Goal: Information Seeking & Learning: Stay updated

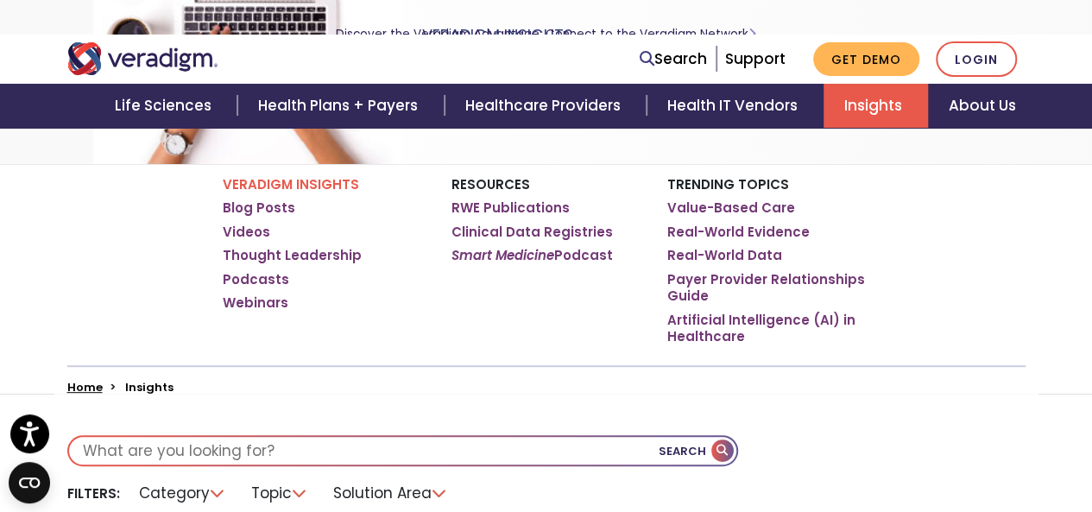
scroll to position [173, 0]
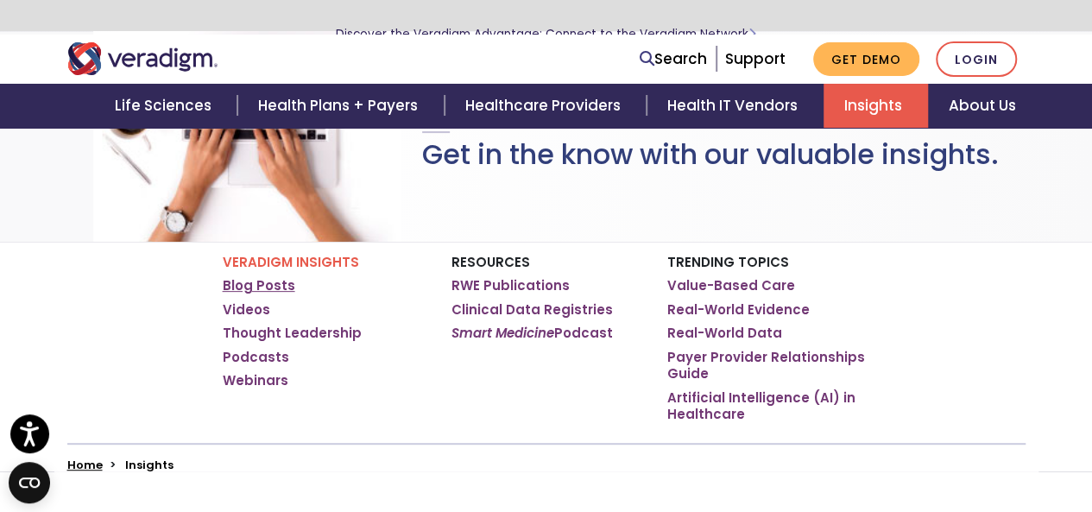
click at [285, 283] on link "Blog Posts" at bounding box center [259, 285] width 73 height 17
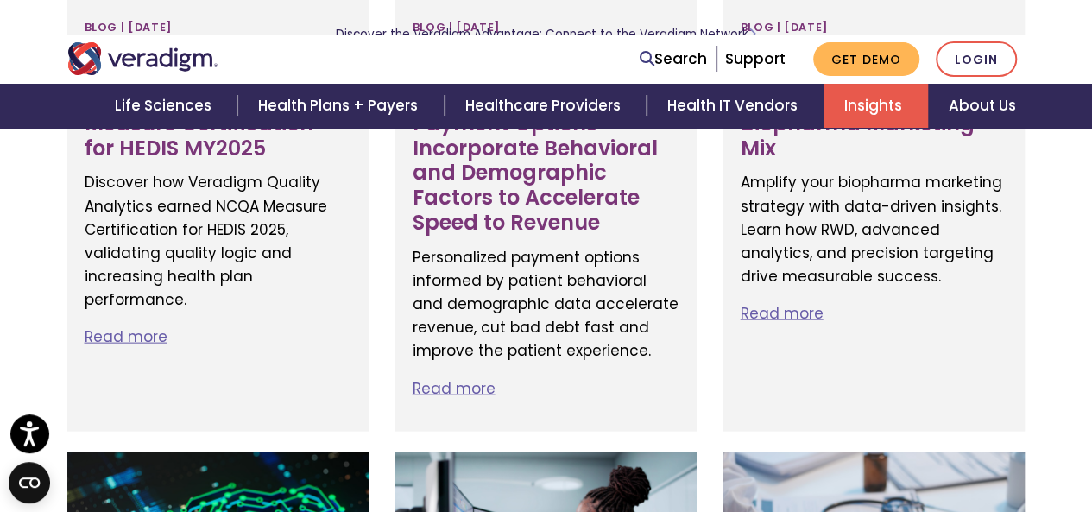
scroll to position [1986, 0]
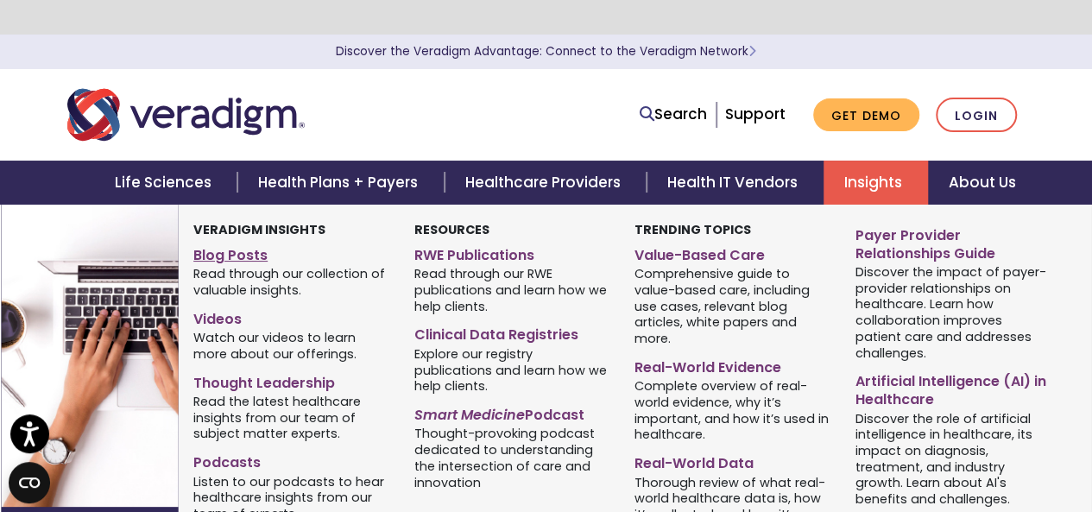
click at [243, 257] on link "Blog Posts" at bounding box center [290, 252] width 195 height 25
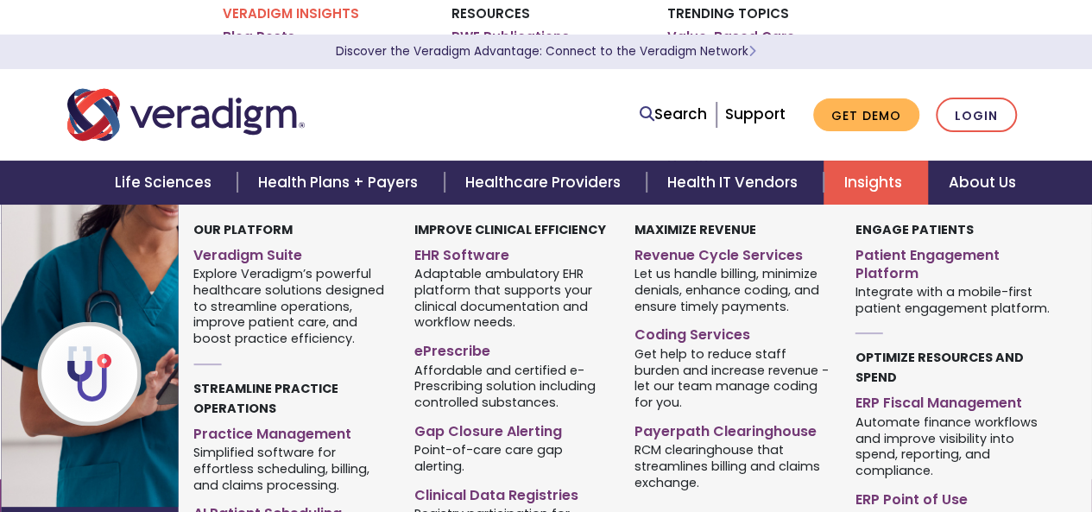
scroll to position [432, 0]
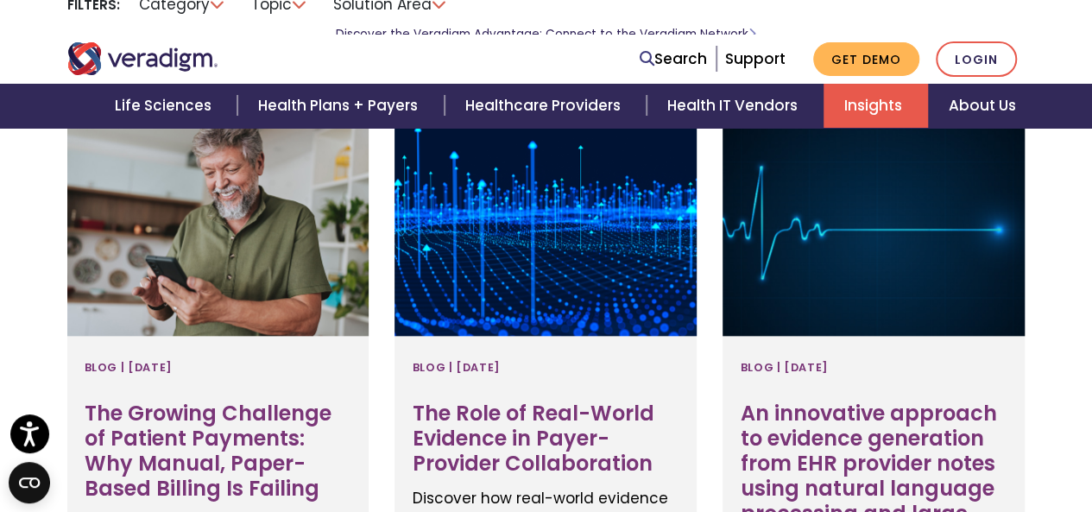
scroll to position [523, 0]
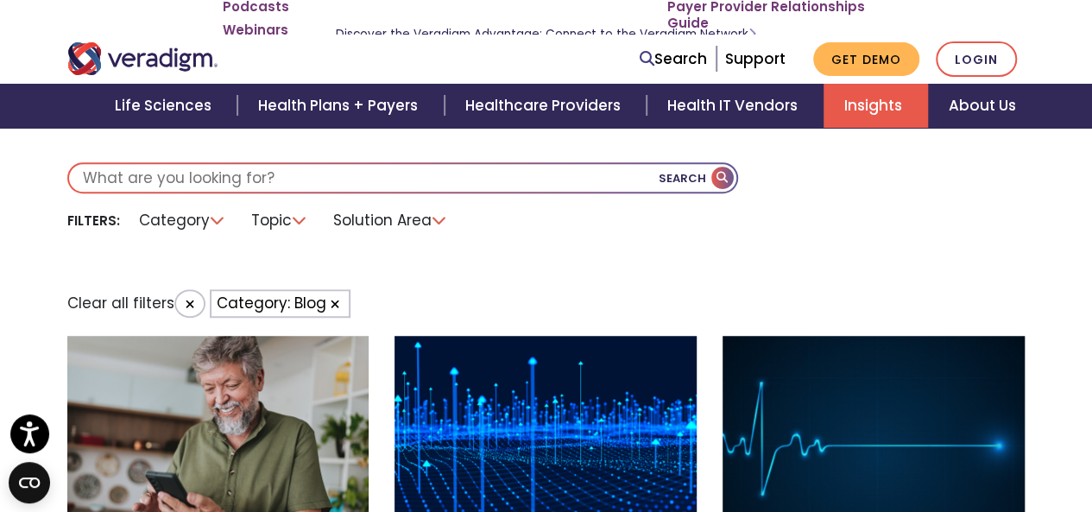
click at [281, 301] on button "Category: Blog" at bounding box center [280, 303] width 141 height 28
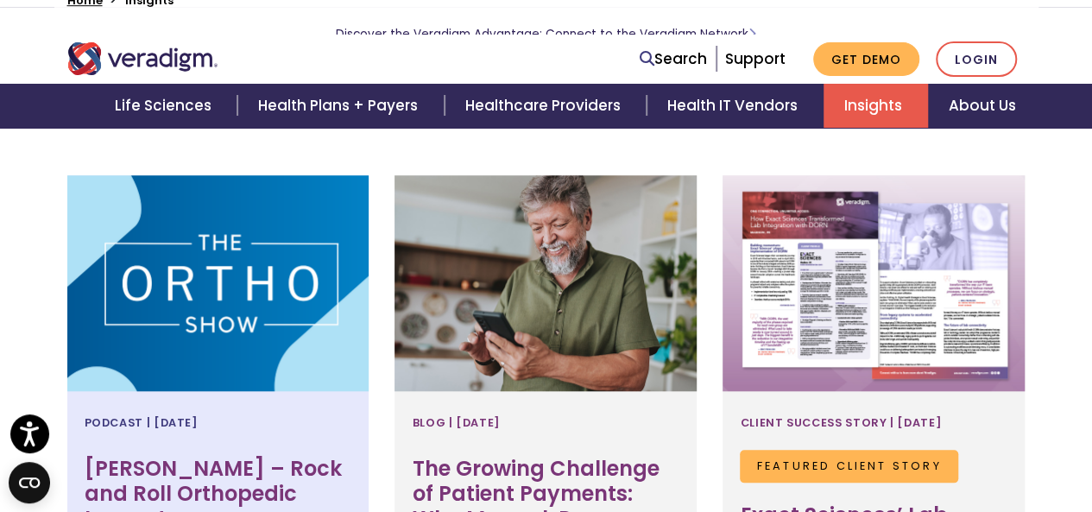
scroll to position [523, 0]
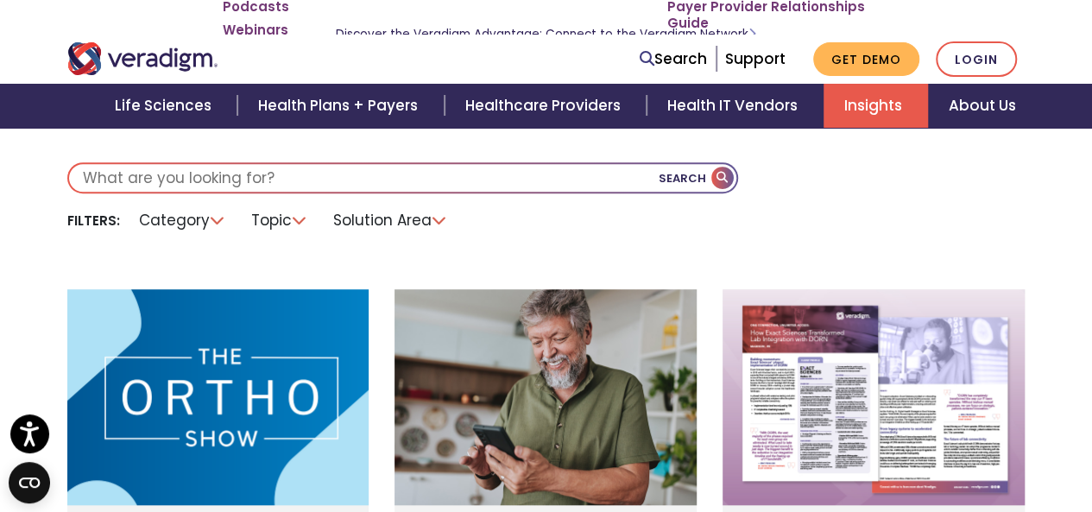
click at [219, 217] on li "Category" at bounding box center [183, 220] width 108 height 27
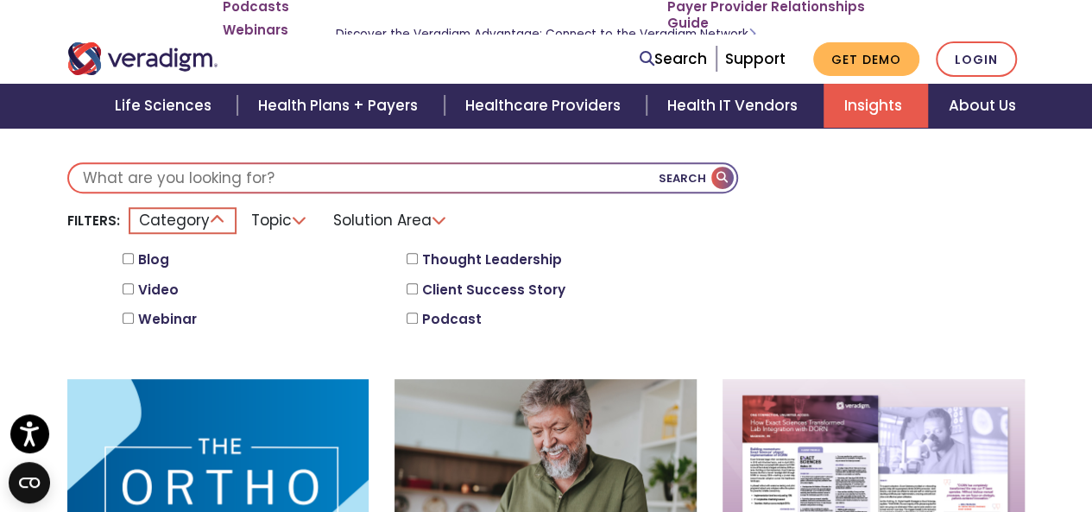
click at [129, 262] on input "Blog" at bounding box center [128, 258] width 11 height 11
checkbox input "true"
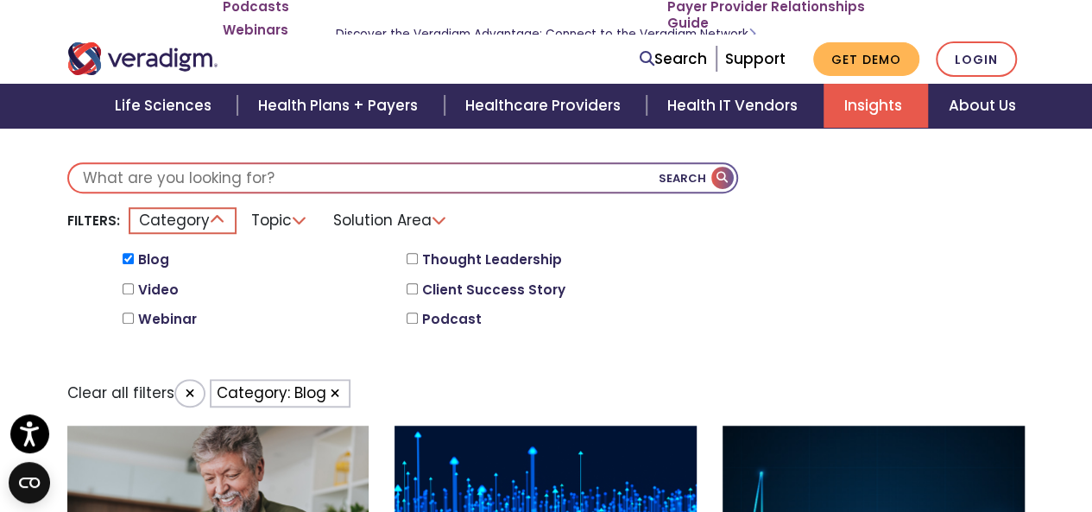
click at [301, 225] on li "Topic" at bounding box center [280, 220] width 78 height 27
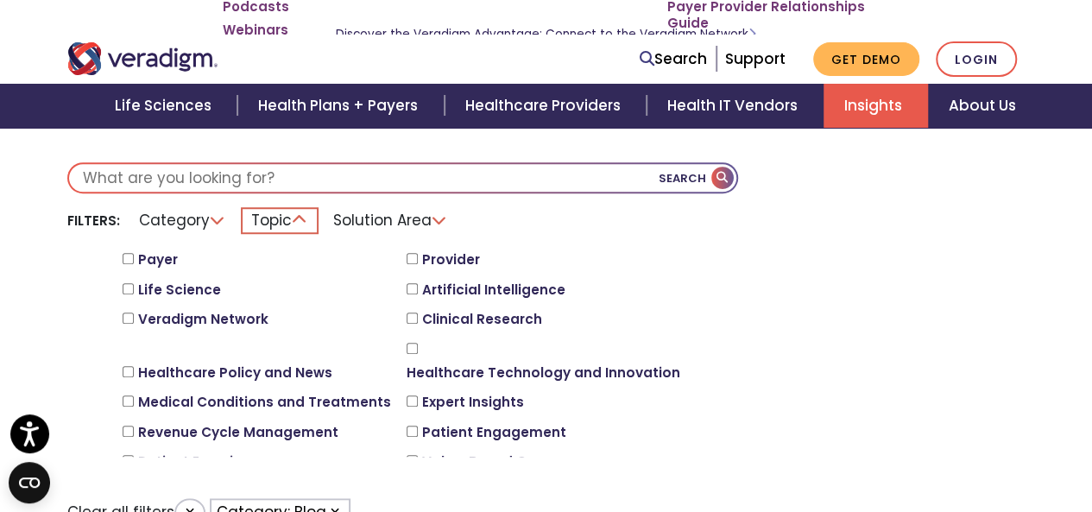
click at [128, 366] on input "Healthcare Policy and News" at bounding box center [128, 371] width 11 height 11
click at [130, 366] on input "Healthcare Policy and News" at bounding box center [128, 371] width 11 height 11
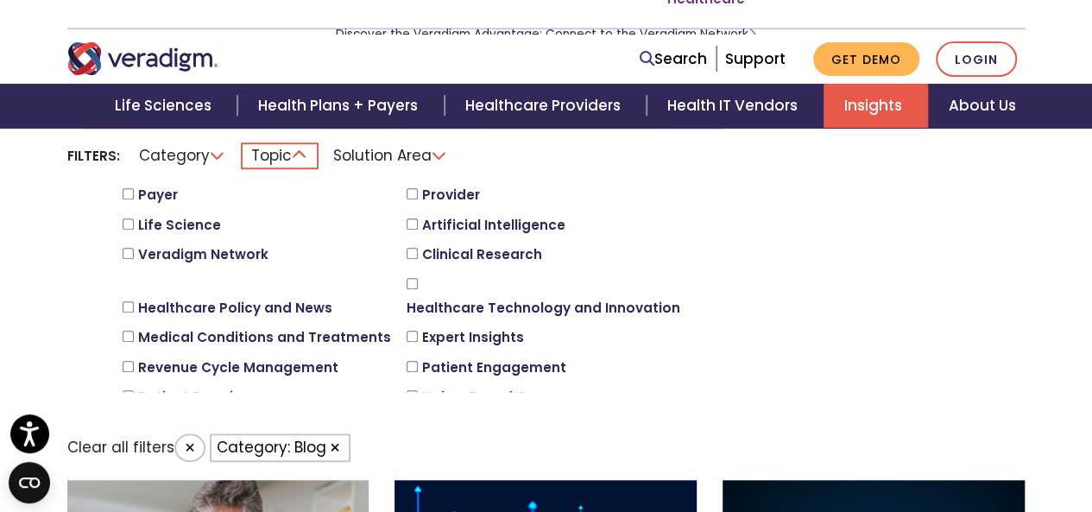
scroll to position [610, 0]
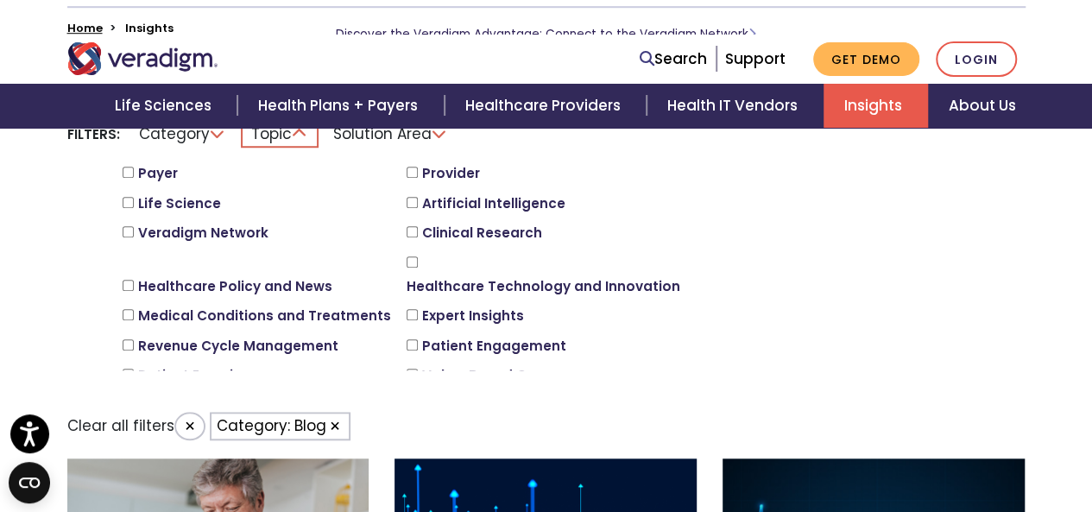
click at [124, 280] on input "Healthcare Policy and News" at bounding box center [128, 285] width 11 height 11
checkbox input "true"
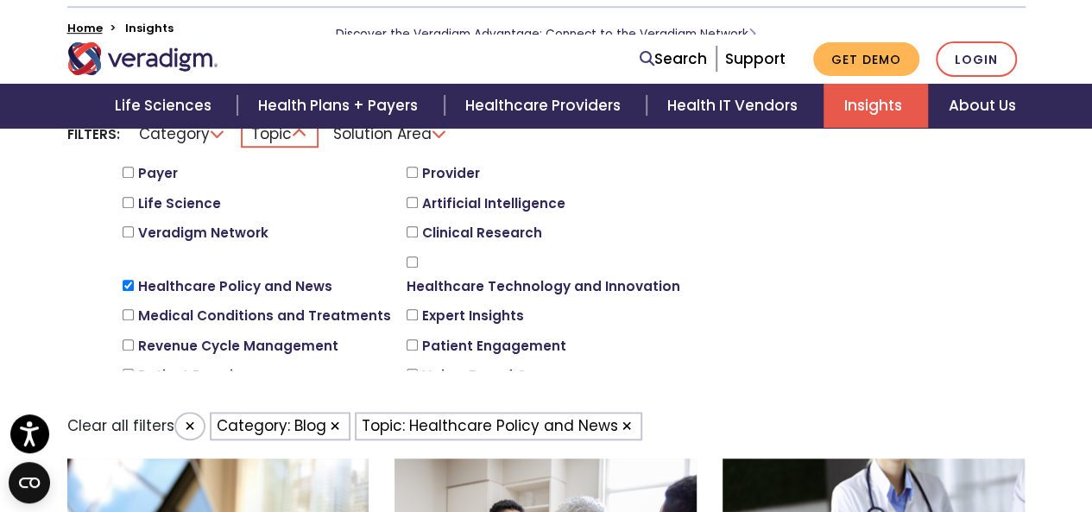
click at [407, 309] on input "Expert Insights" at bounding box center [412, 314] width 11 height 11
checkbox input "true"
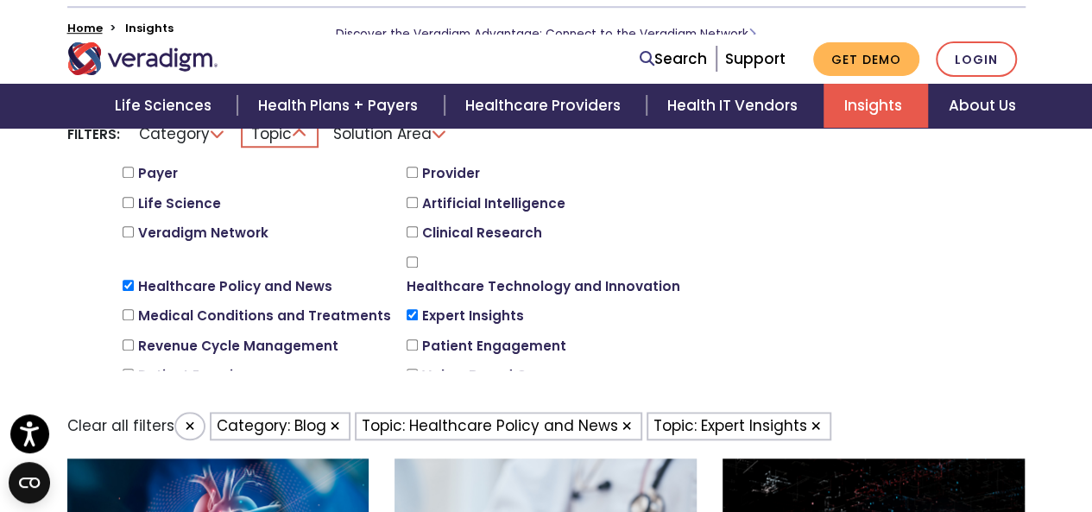
click at [410, 256] on input "Healthcare Technology and Innovation" at bounding box center [412, 261] width 11 height 11
checkbox input "true"
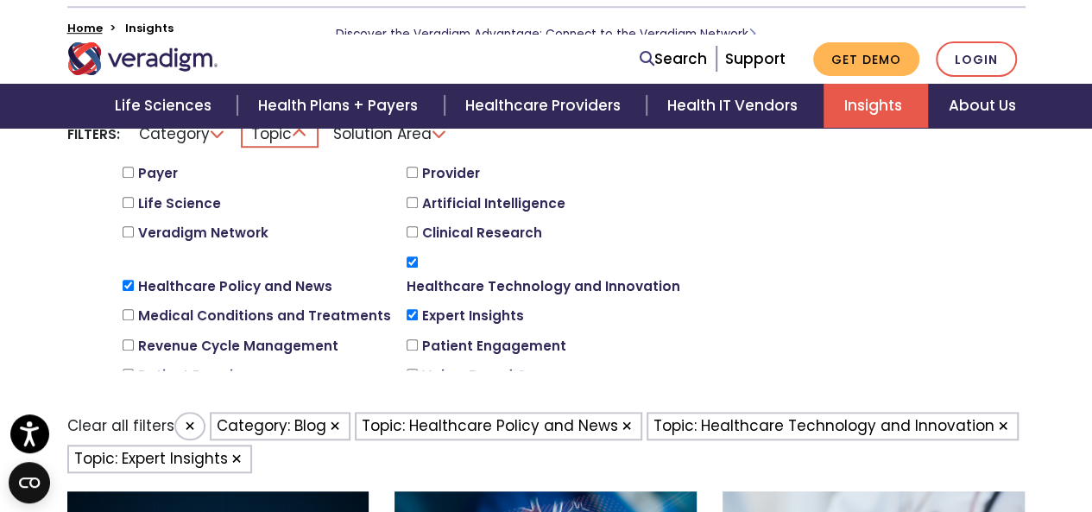
click at [418, 226] on input "Clinical Research" at bounding box center [412, 231] width 11 height 11
checkbox input "true"
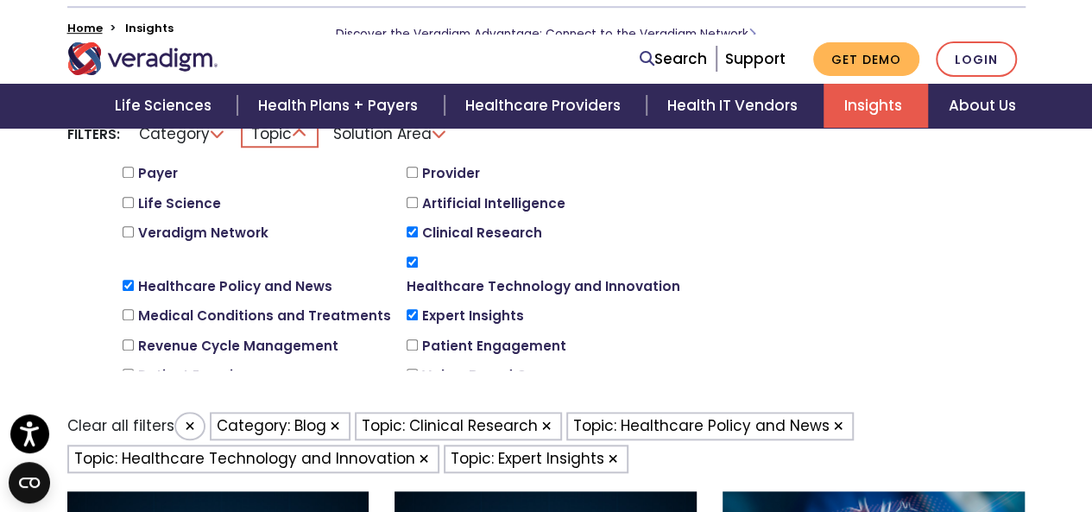
click at [134, 399] on input "Practice Management" at bounding box center [128, 404] width 11 height 11
checkbox input "true"
click at [418, 339] on input "Patient Engagement" at bounding box center [412, 344] width 11 height 11
checkbox input "true"
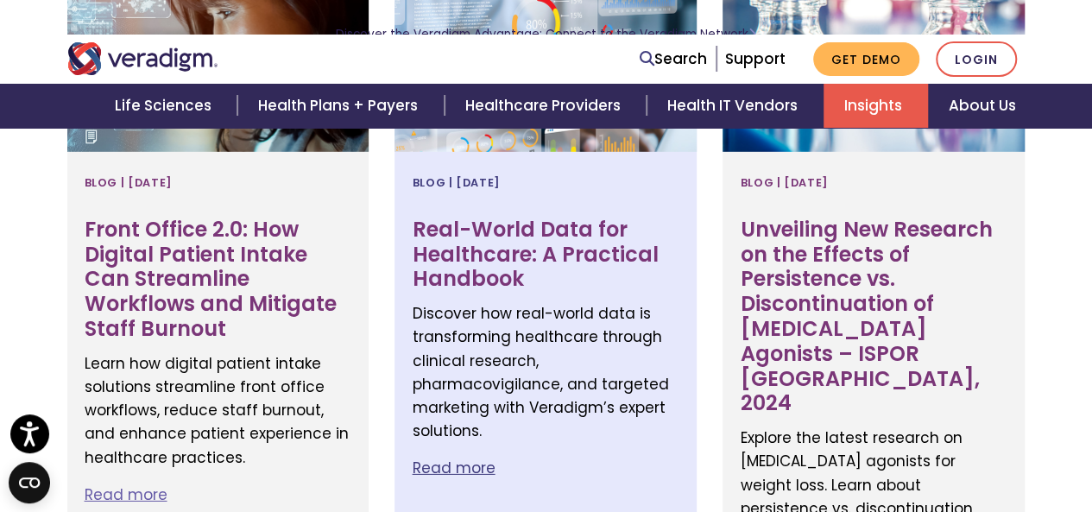
scroll to position [2510, 0]
